Goal: Find specific page/section: Find specific page/section

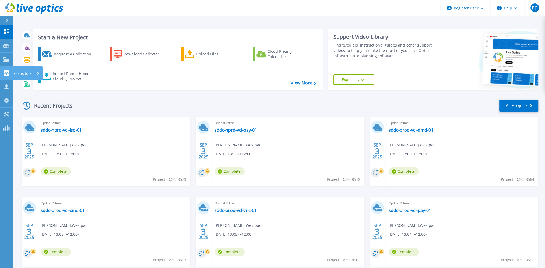
click at [22, 72] on p "Collectors" at bounding box center [23, 74] width 18 height 14
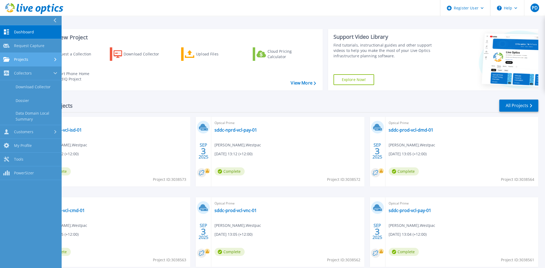
click at [1, 57] on link "Projects Projects" at bounding box center [30, 60] width 61 height 14
click at [18, 61] on span "Projects" at bounding box center [21, 59] width 14 height 5
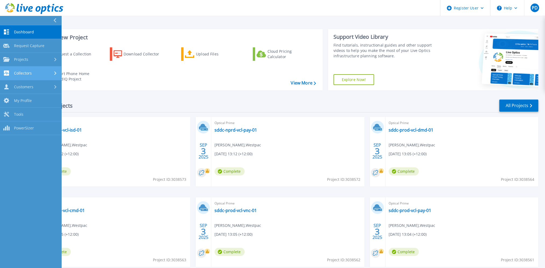
click at [27, 74] on span "Collectors" at bounding box center [23, 73] width 18 height 5
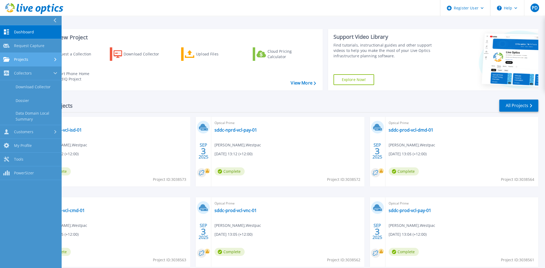
click at [29, 58] on div "Projects" at bounding box center [30, 59] width 55 height 5
click at [29, 71] on link "Search Projects" at bounding box center [30, 74] width 61 height 14
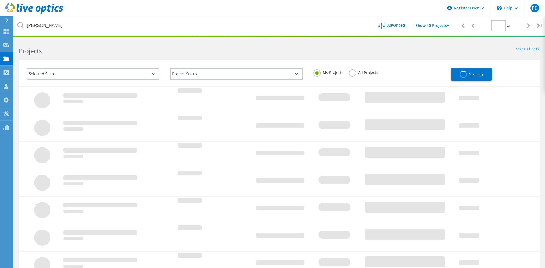
type input "1"
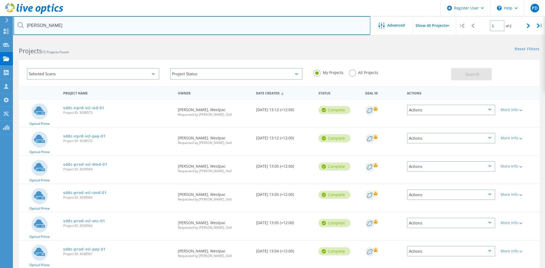
click at [32, 26] on input "krish" at bounding box center [191, 25] width 357 height 19
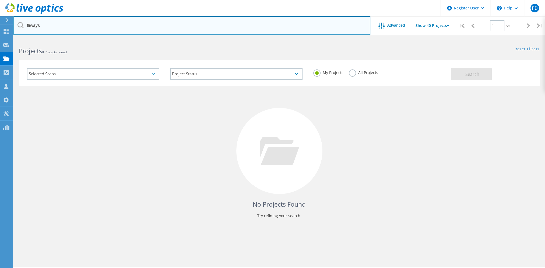
drag, startPoint x: 52, startPoint y: 28, endPoint x: 35, endPoint y: 27, distance: 17.0
click at [19, 29] on input "fliways" at bounding box center [191, 25] width 357 height 19
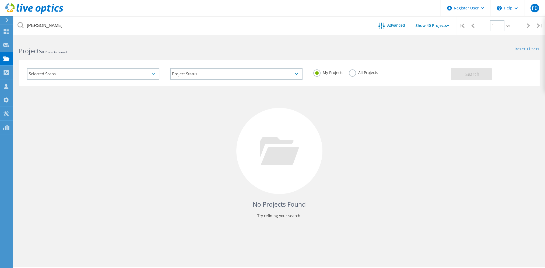
click at [354, 74] on label "All Projects" at bounding box center [363, 71] width 29 height 5
click at [0, 0] on input "All Projects" at bounding box center [0, 0] width 0 height 0
click at [469, 72] on span "Search" at bounding box center [473, 74] width 14 height 6
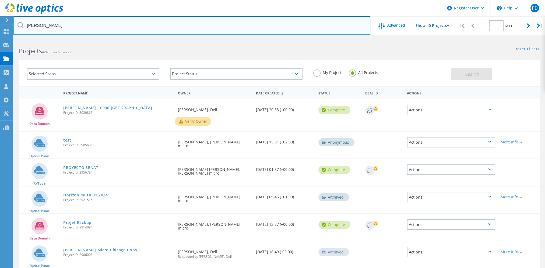
click at [33, 27] on input "ingram" at bounding box center [191, 25] width 357 height 19
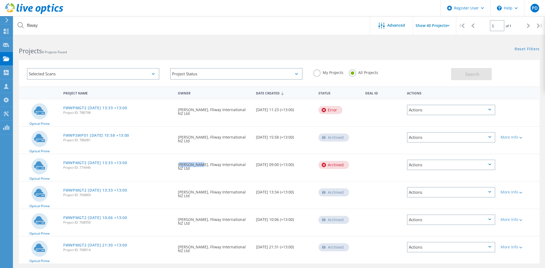
drag, startPoint x: 177, startPoint y: 165, endPoint x: 197, endPoint y: 165, distance: 19.9
click at [197, 165] on div "Requested By Jamin Dyer, Fliway International NZ Ltd" at bounding box center [214, 165] width 78 height 22
copy div "Jamin Dyer"
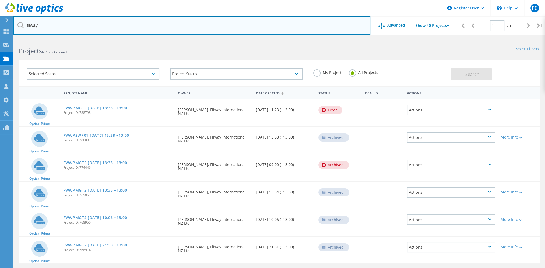
click at [29, 24] on input "fliway" at bounding box center [191, 25] width 357 height 19
paste input "Jamin Dyer"
type input "Jamin Dyer"
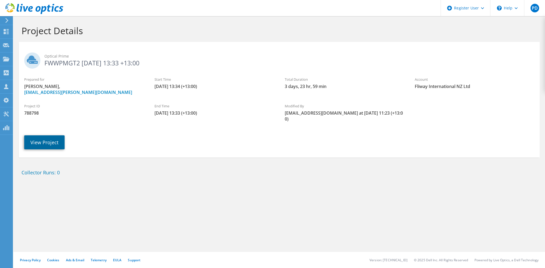
click at [51, 135] on link "View Project" at bounding box center [44, 142] width 40 height 14
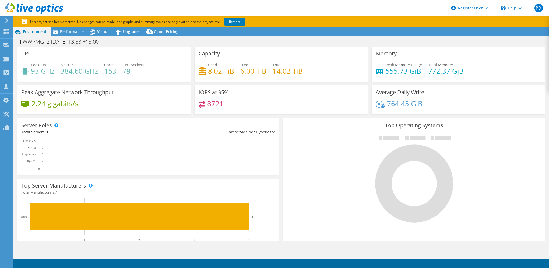
select select "USD"
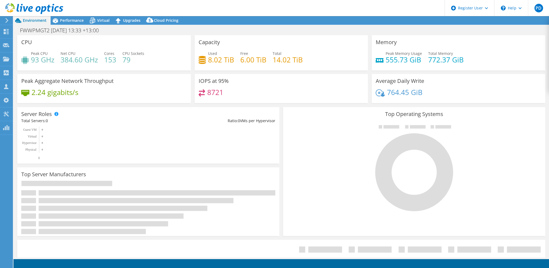
select select "USD"
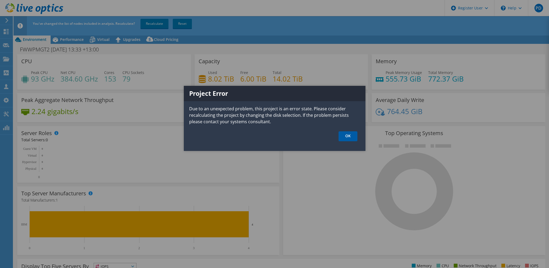
click at [345, 135] on link "OK" at bounding box center [348, 136] width 19 height 10
